Goal: Task Accomplishment & Management: Use online tool/utility

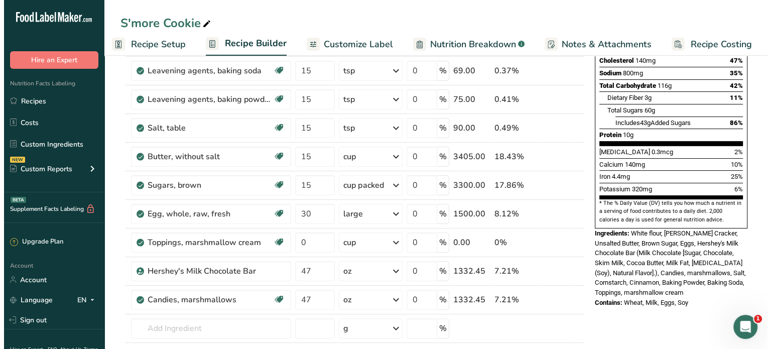
scroll to position [189, 0]
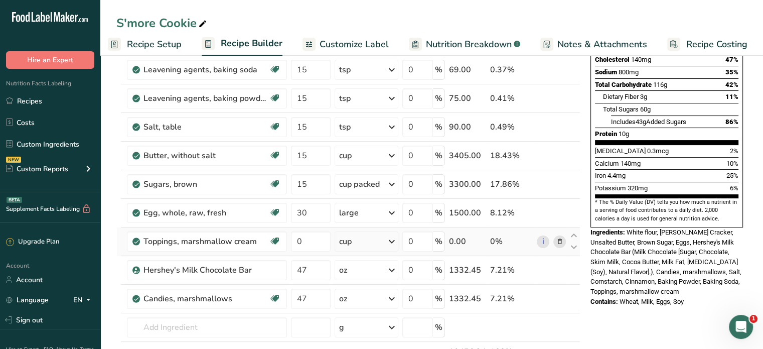
click at [560, 240] on icon at bounding box center [559, 241] width 7 height 11
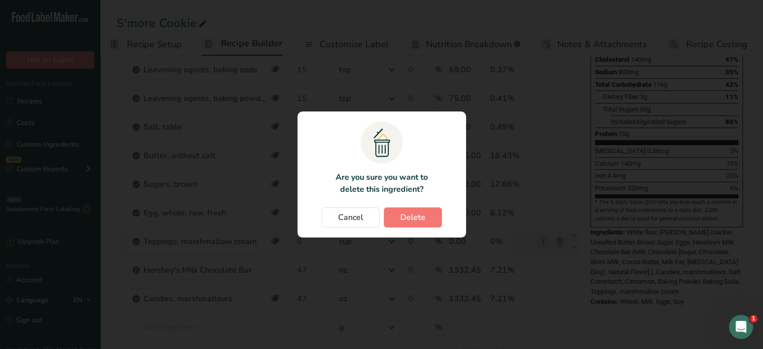
scroll to position [0, 1]
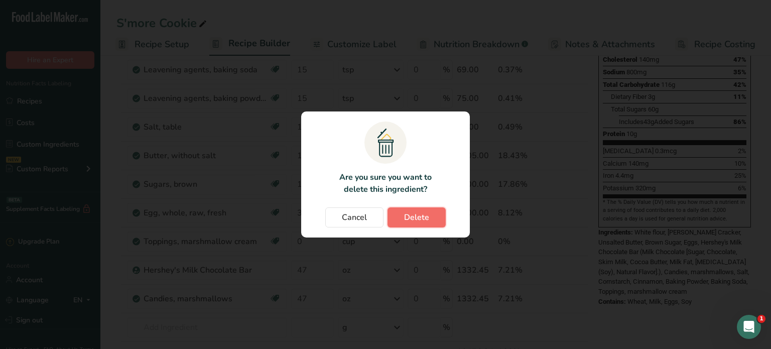
click at [422, 214] on span "Delete" at bounding box center [416, 217] width 25 height 12
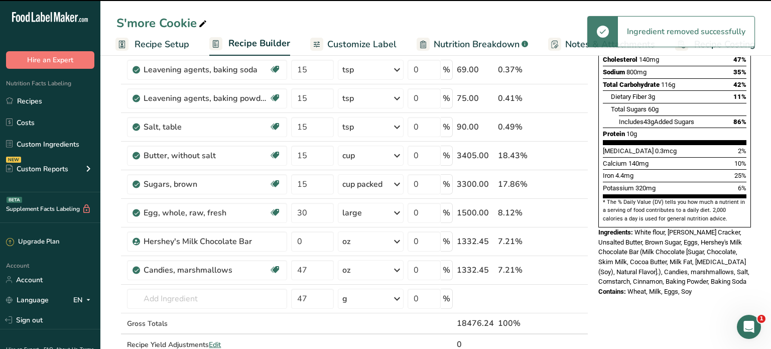
type input "47"
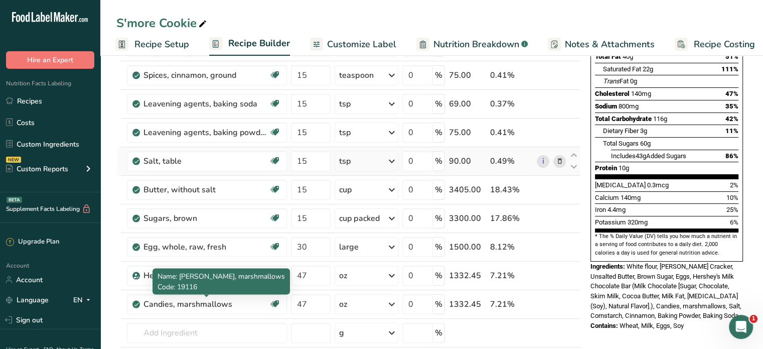
scroll to position [173, 0]
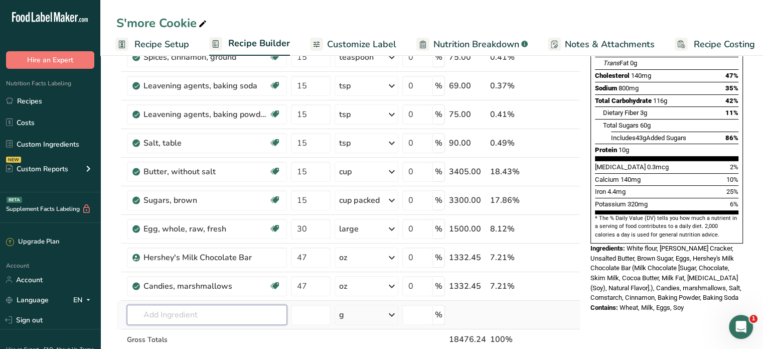
click at [171, 309] on input "text" at bounding box center [207, 315] width 160 height 20
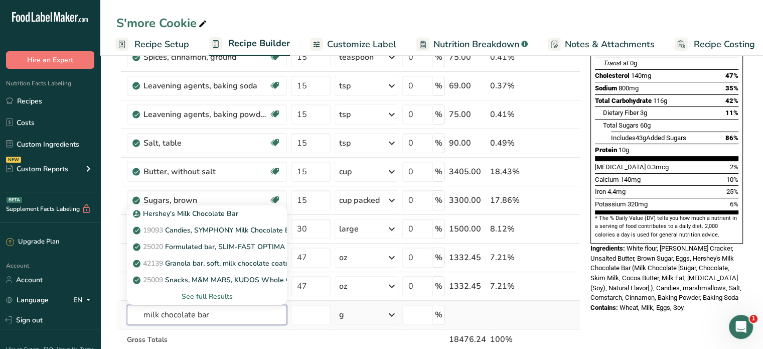
type input "milk chocolate bar"
click at [207, 293] on div "See full Results" at bounding box center [207, 296] width 144 height 11
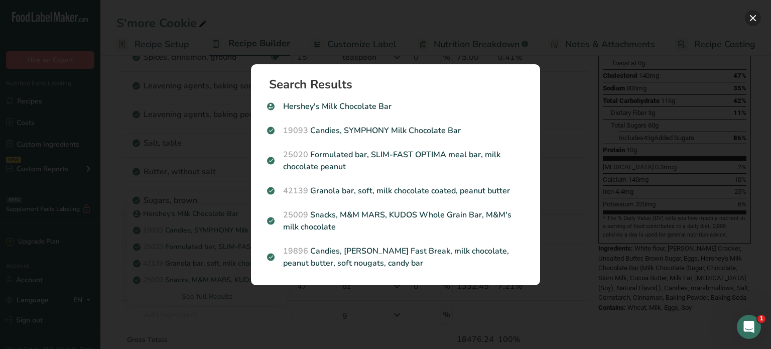
click at [754, 18] on button "Search results modal" at bounding box center [753, 18] width 16 height 16
